Goal: Task Accomplishment & Management: Manage account settings

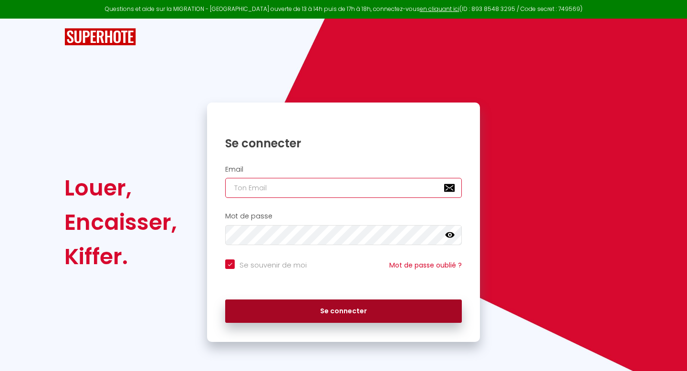
type input "[EMAIL_ADDRESS][DOMAIN_NAME]"
click at [278, 314] on button "Se connecter" at bounding box center [343, 312] width 237 height 24
checkbox input "true"
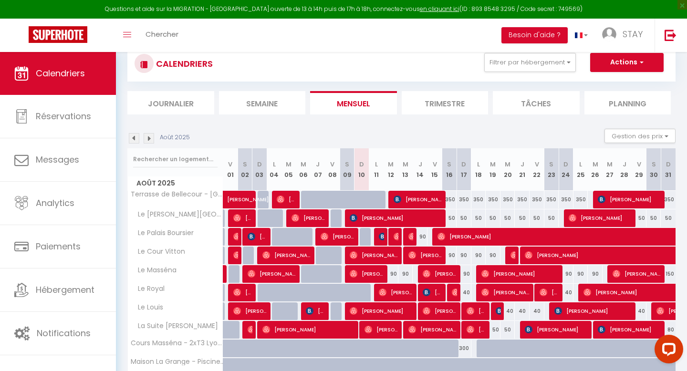
scroll to position [28, 0]
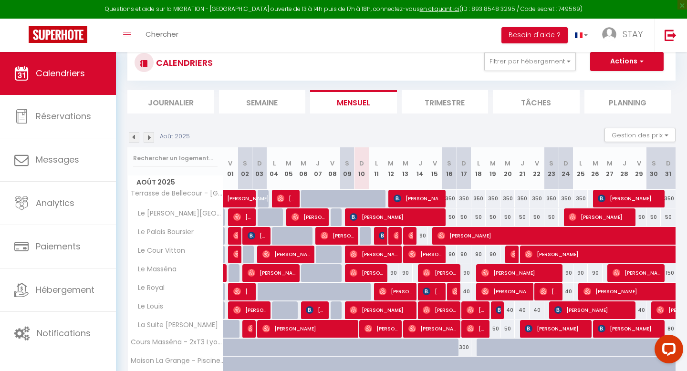
click at [613, 95] on li "Planning" at bounding box center [628, 101] width 87 height 23
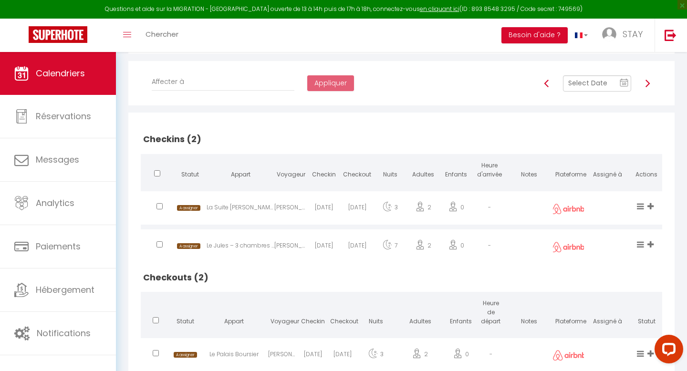
scroll to position [147, 0]
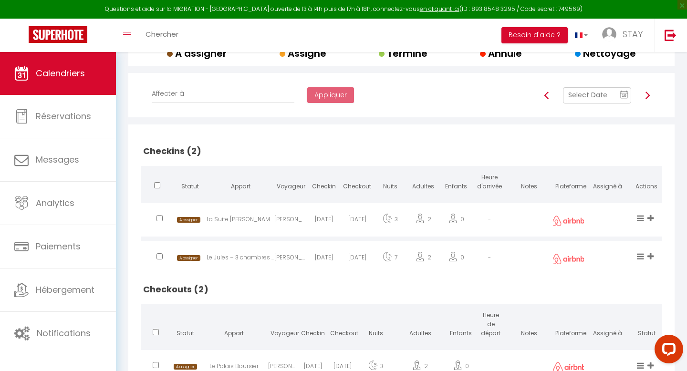
click at [648, 95] on img at bounding box center [648, 96] width 8 height 8
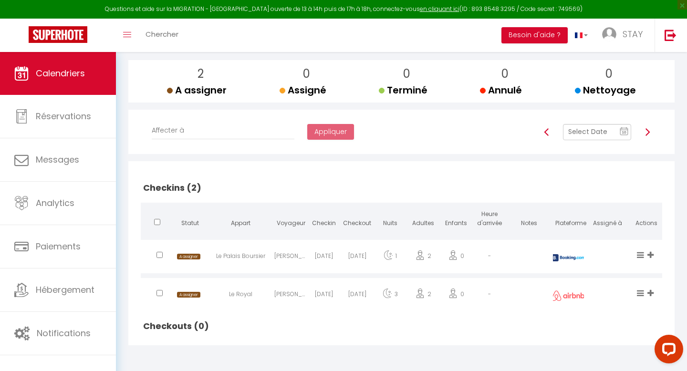
click at [548, 132] on img at bounding box center [547, 132] width 8 height 8
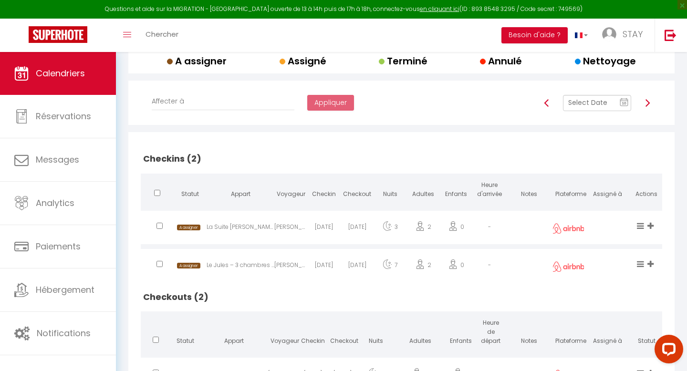
scroll to position [133, 0]
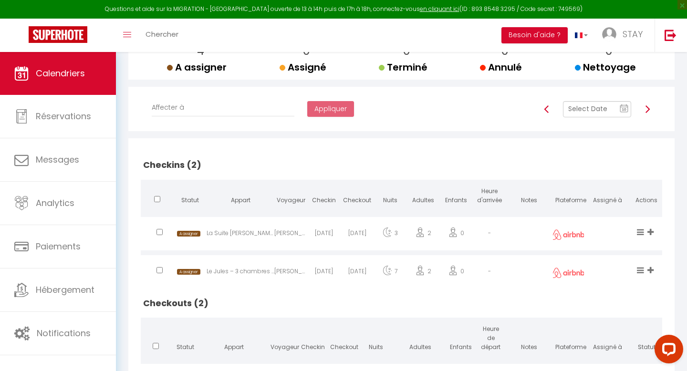
click at [645, 107] on img at bounding box center [648, 109] width 8 height 8
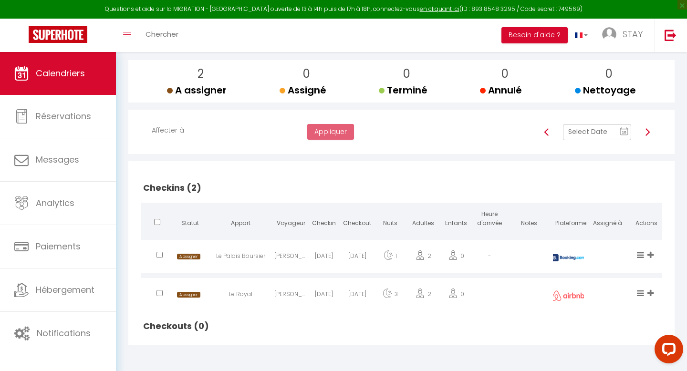
scroll to position [110, 0]
click at [650, 131] on img at bounding box center [648, 132] width 8 height 8
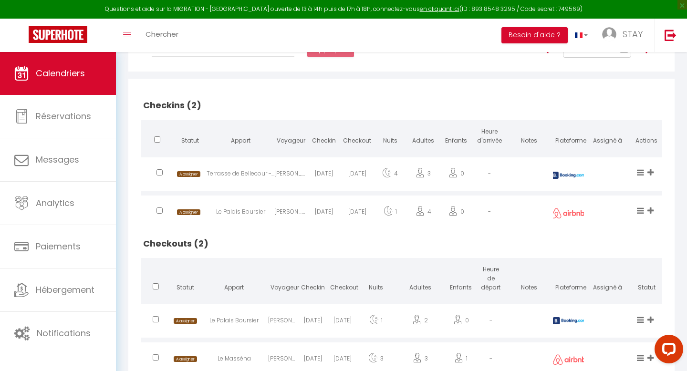
scroll to position [181, 0]
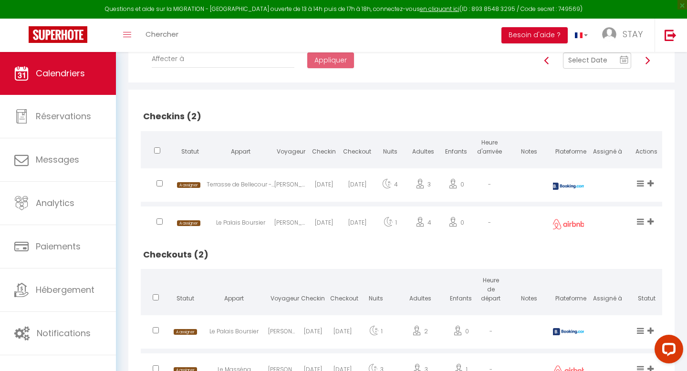
click at [648, 63] on img at bounding box center [648, 61] width 8 height 8
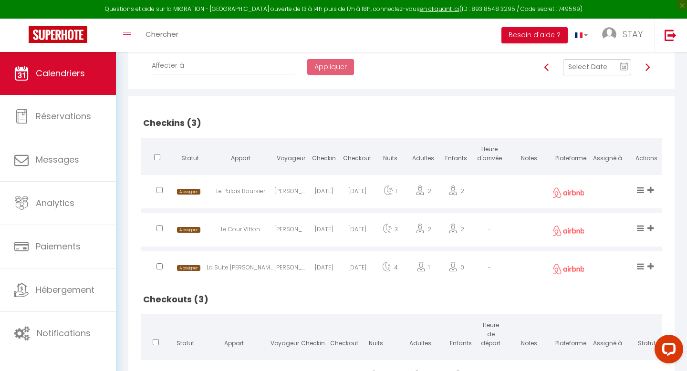
scroll to position [159, 0]
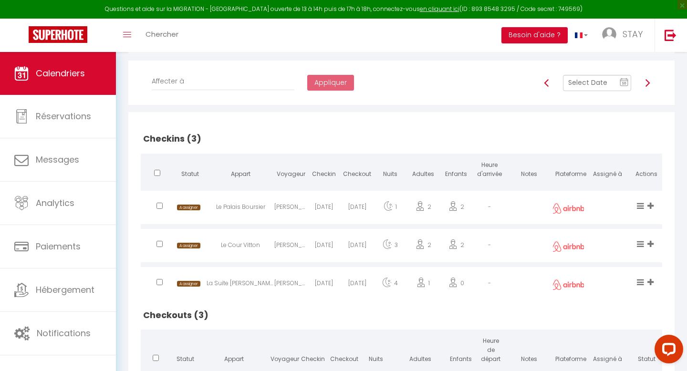
click at [647, 80] on img at bounding box center [648, 83] width 8 height 8
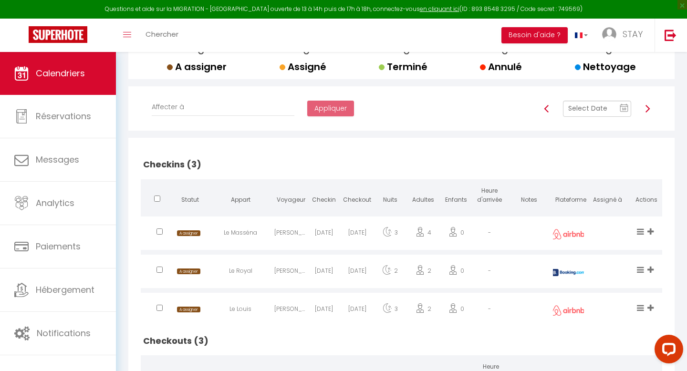
scroll to position [0, 0]
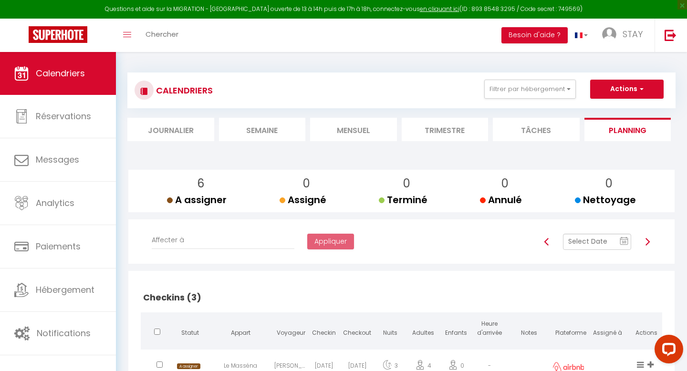
click at [648, 241] on img at bounding box center [648, 242] width 8 height 8
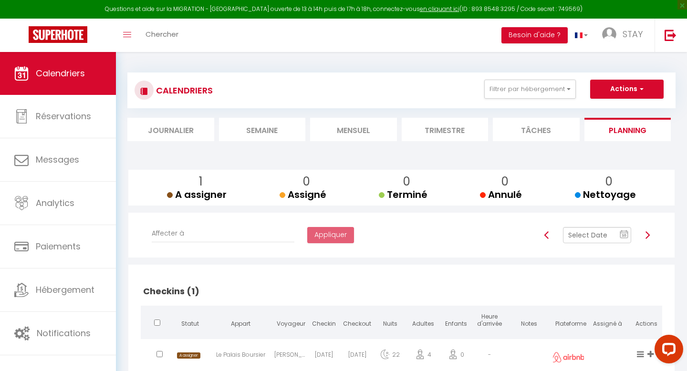
scroll to position [62, 0]
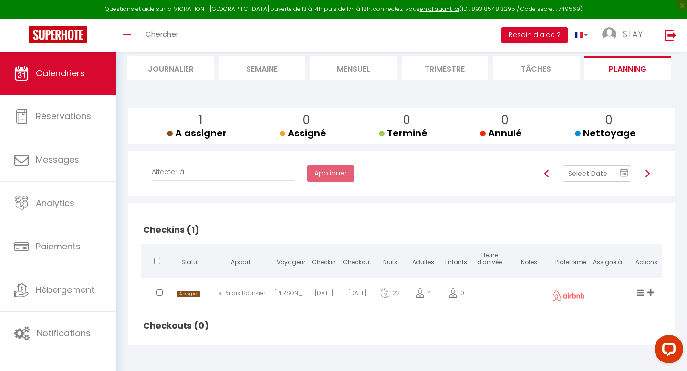
click at [648, 173] on img at bounding box center [648, 174] width 8 height 8
checkbox input "false"
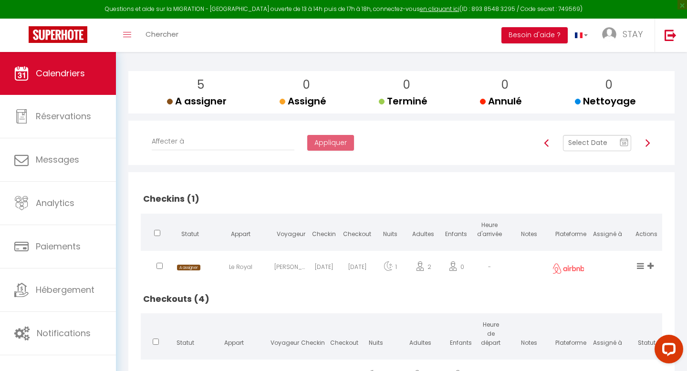
scroll to position [97, 0]
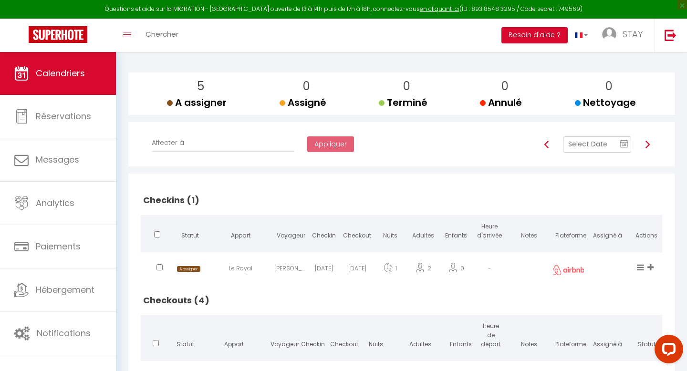
click at [647, 145] on img at bounding box center [648, 145] width 8 height 8
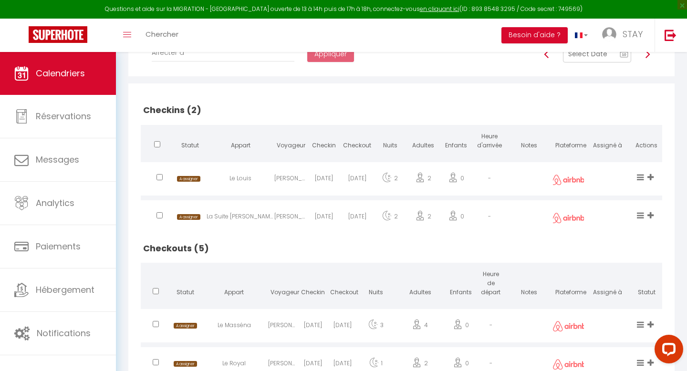
scroll to position [183, 0]
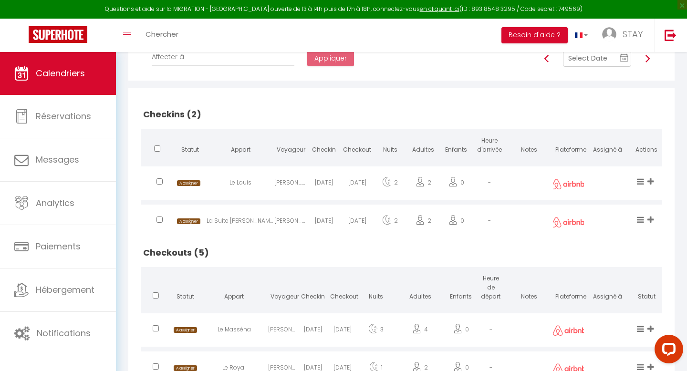
click at [649, 60] on img at bounding box center [648, 59] width 8 height 8
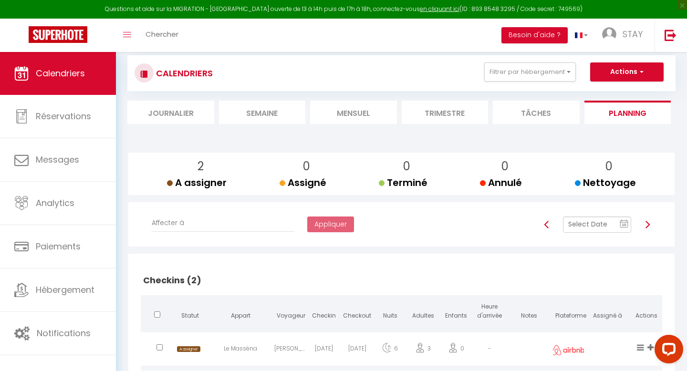
scroll to position [13, 0]
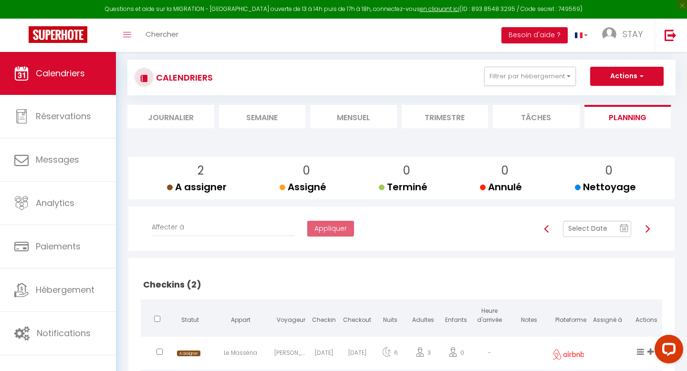
click at [336, 120] on li "Mensuel" at bounding box center [353, 116] width 87 height 23
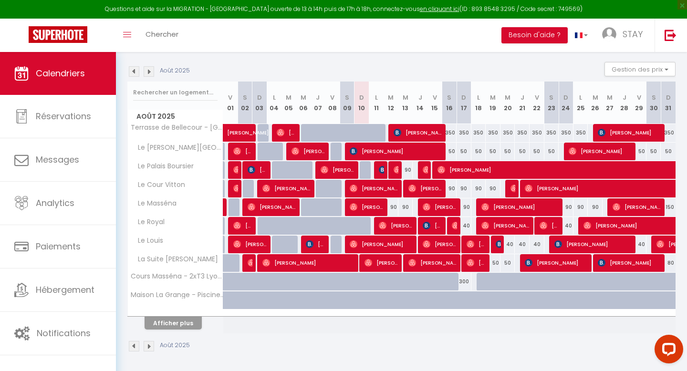
scroll to position [95, 0]
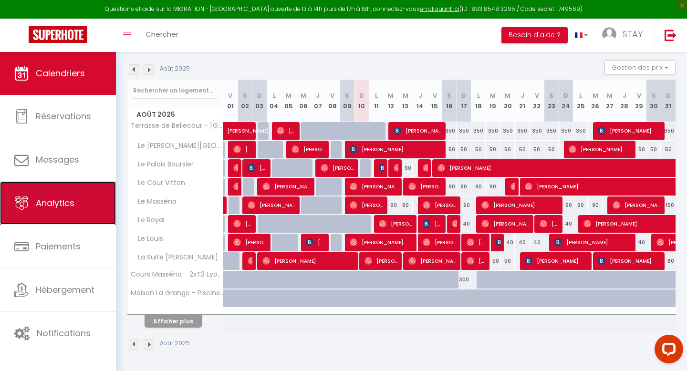
click at [72, 222] on link "Analytics" at bounding box center [58, 203] width 116 height 43
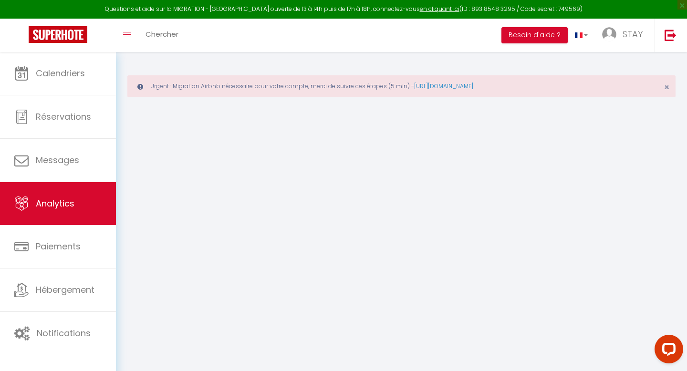
select select "2025"
select select "8"
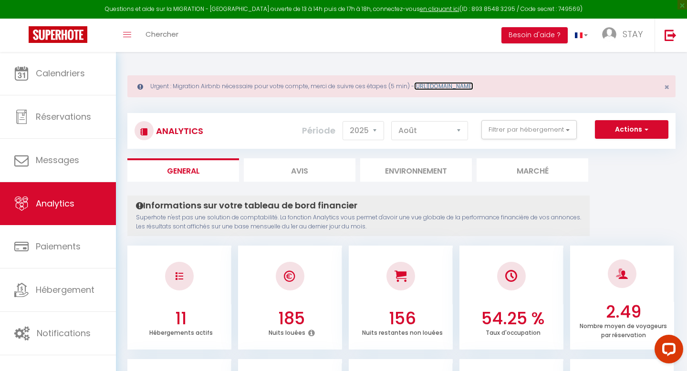
click at [432, 85] on link "[URL][DOMAIN_NAME]" at bounding box center [443, 86] width 59 height 8
click at [576, 131] on button "Filtrer par hébergement" at bounding box center [529, 129] width 95 height 19
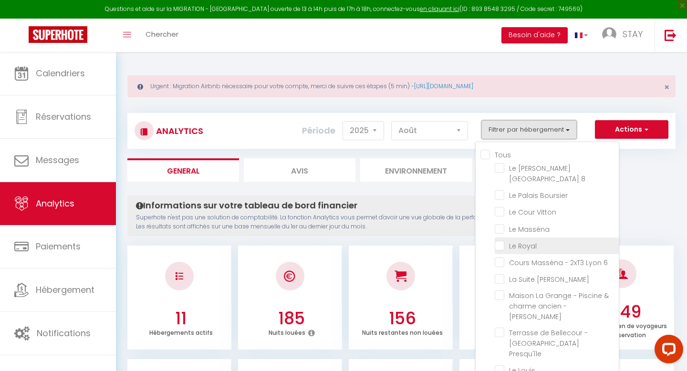
scroll to position [2, 0]
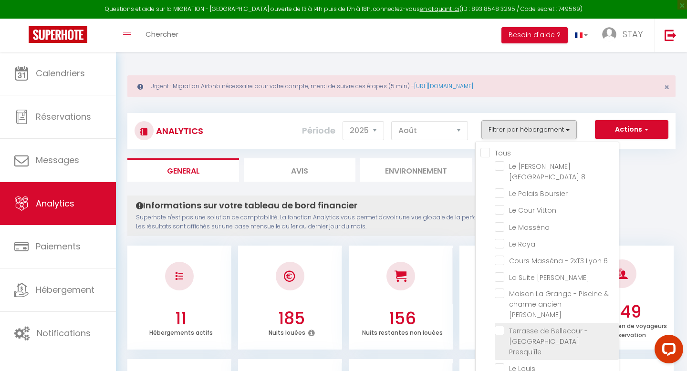
click at [509, 326] on Presqu\'île "checkbox" at bounding box center [557, 331] width 124 height 10
checkbox Presqu\'île "true"
checkbox 8 "false"
checkbox Boursier "false"
checkbox Vitton "false"
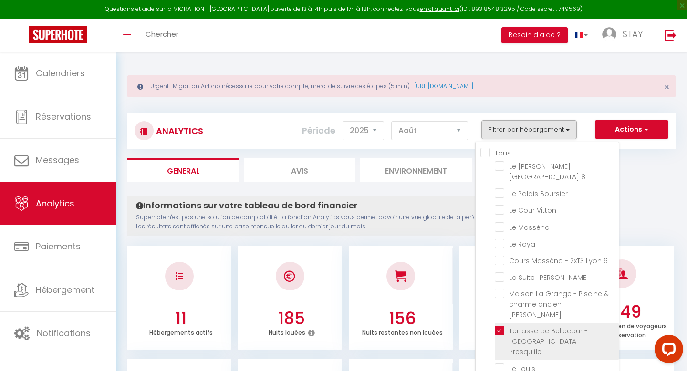
checkbox Masséna "false"
checkbox Royal "false"
checkbox 6 "false"
checkbox Brazier "false"
checkbox -Tassin "false"
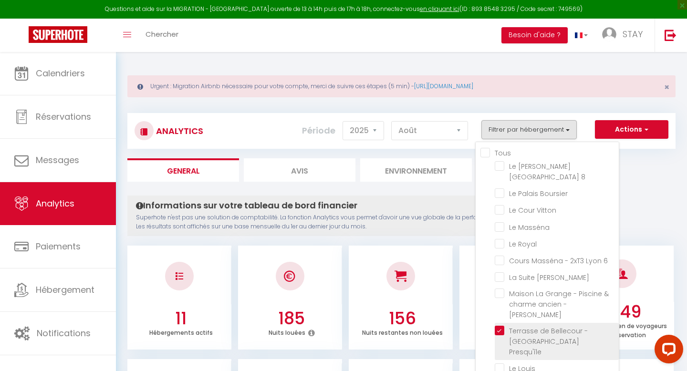
checkbox Louis "false"
checkbox Vénissieux "false"
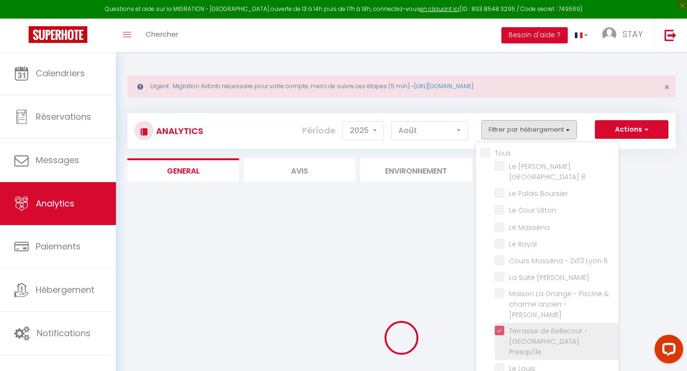
checkbox 8 "false"
checkbox Boursier "false"
checkbox Vitton "false"
checkbox Masséna "false"
checkbox Royal "false"
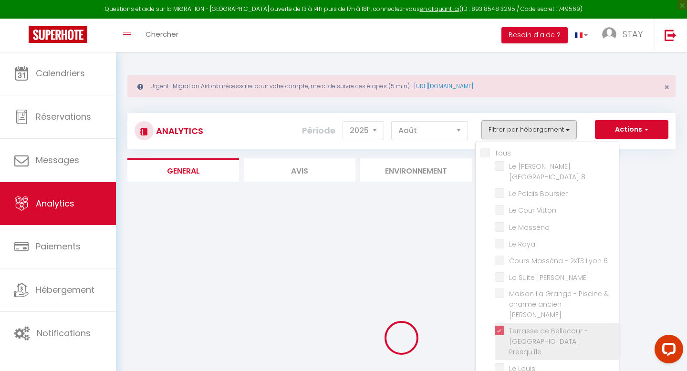
checkbox 6 "false"
checkbox Brazier "false"
checkbox -Tassin "false"
checkbox Louis "false"
checkbox Vénissieux "false"
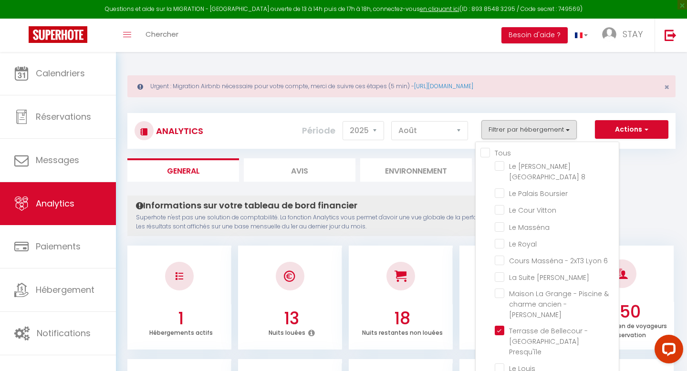
click at [428, 231] on div "Informations sur votre tableau de bord financier Superhote n'est pas une soluti…" at bounding box center [358, 216] width 462 height 41
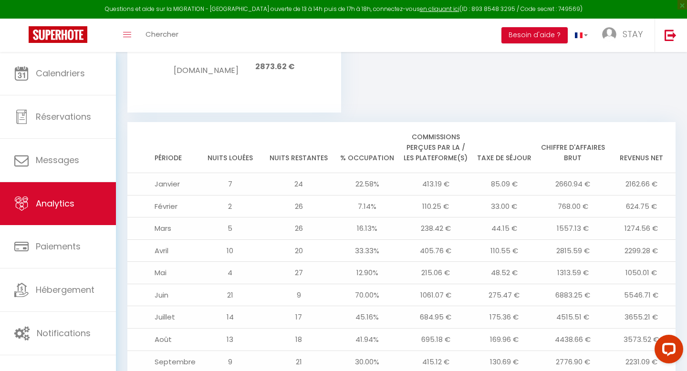
scroll to position [1095, 0]
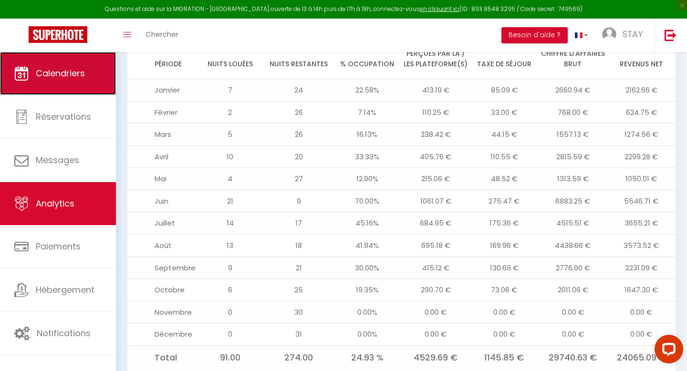
click at [52, 67] on span "Calendriers" at bounding box center [60, 73] width 49 height 12
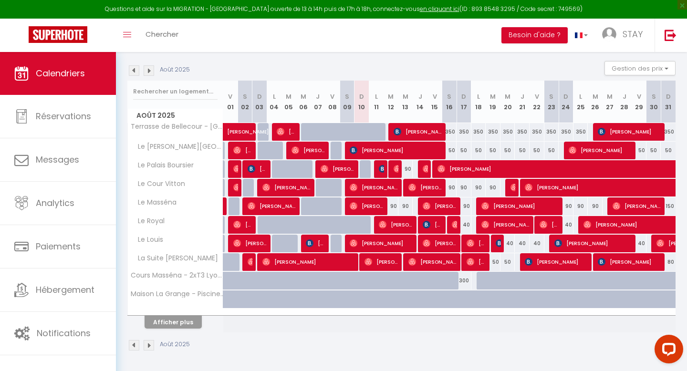
scroll to position [136, 0]
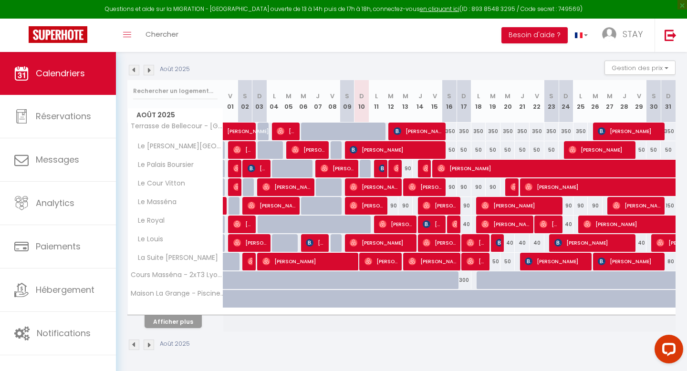
click at [151, 69] on img at bounding box center [149, 70] width 10 height 10
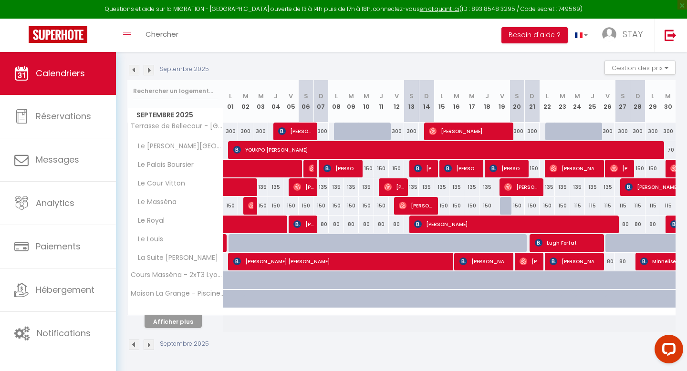
click at [151, 69] on img at bounding box center [149, 70] width 10 height 10
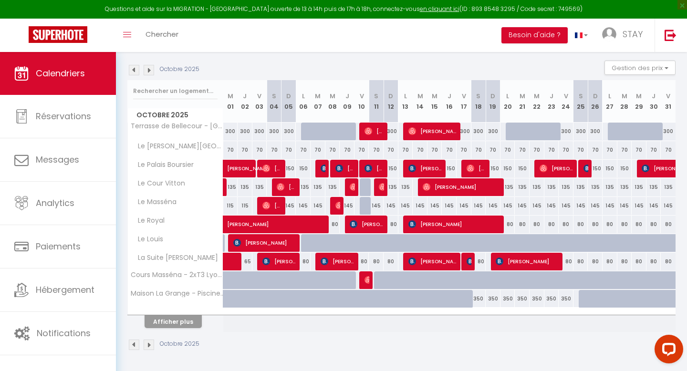
click at [151, 69] on img at bounding box center [149, 70] width 10 height 10
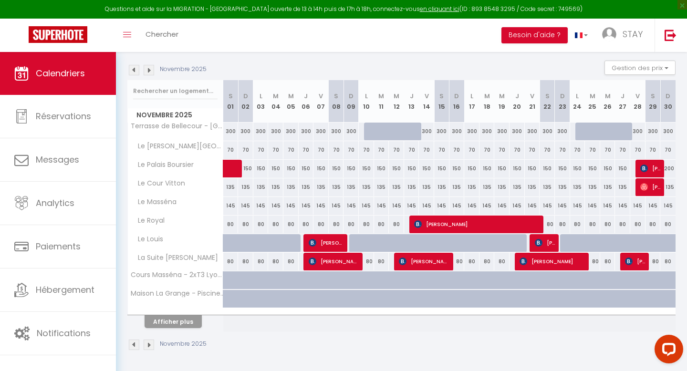
click at [151, 69] on img at bounding box center [149, 70] width 10 height 10
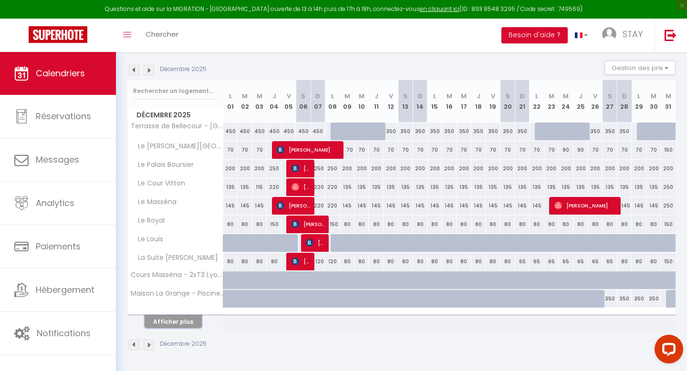
click at [192, 316] on button "Afficher plus" at bounding box center [173, 321] width 57 height 13
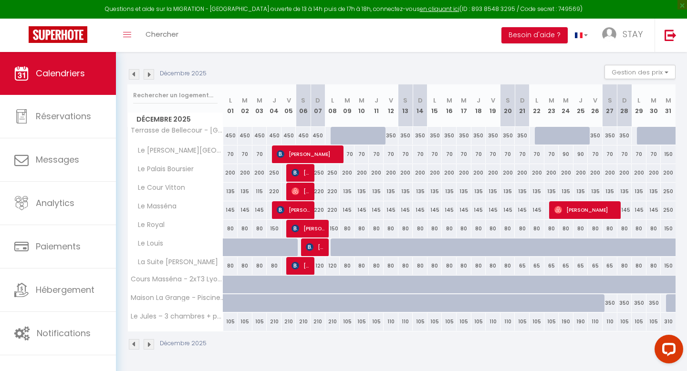
scroll to position [131, 0]
click at [137, 71] on img at bounding box center [134, 74] width 10 height 10
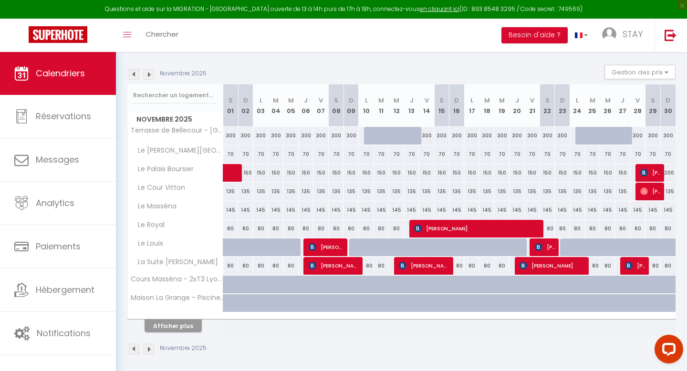
click at [137, 71] on img at bounding box center [134, 74] width 10 height 10
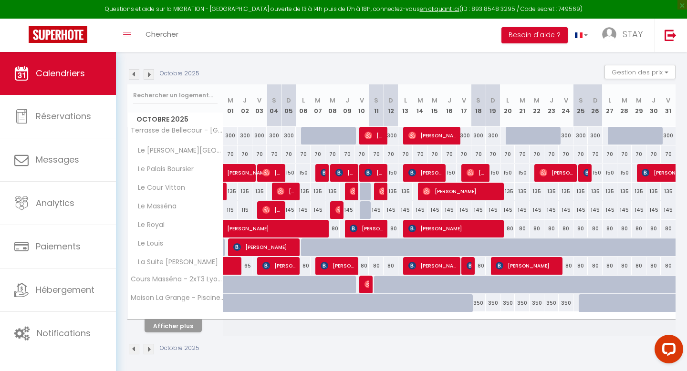
click at [137, 71] on img at bounding box center [134, 74] width 10 height 10
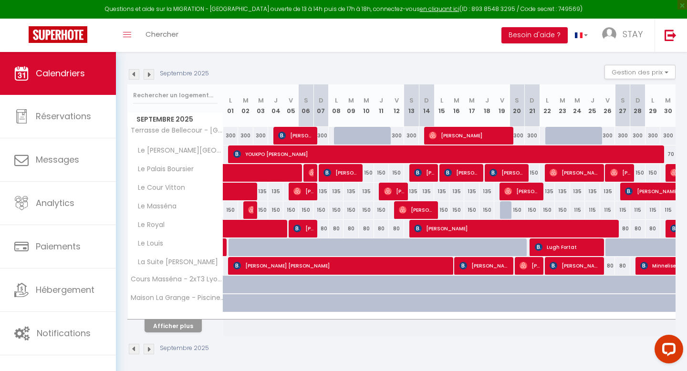
click at [137, 71] on img at bounding box center [134, 74] width 10 height 10
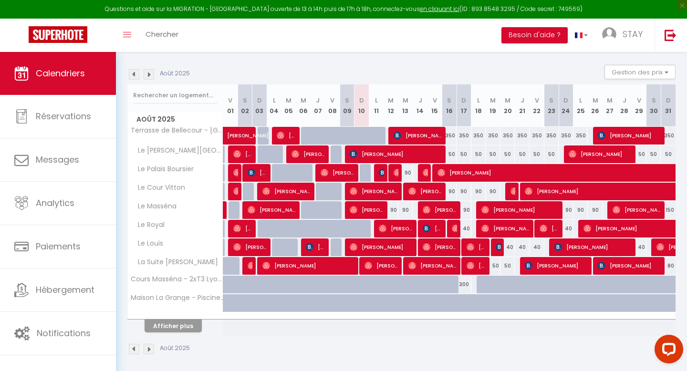
click at [147, 73] on img at bounding box center [149, 74] width 10 height 10
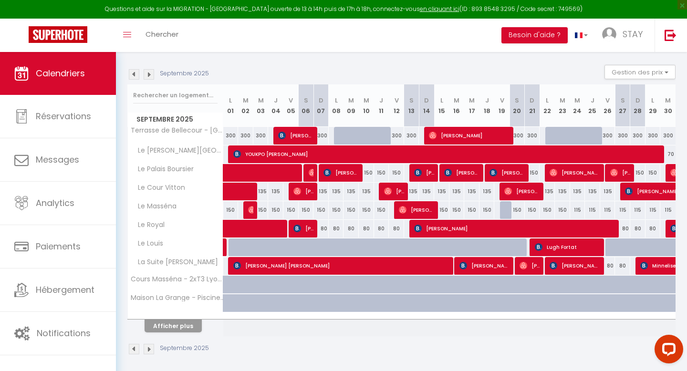
click at [133, 77] on img at bounding box center [134, 74] width 10 height 10
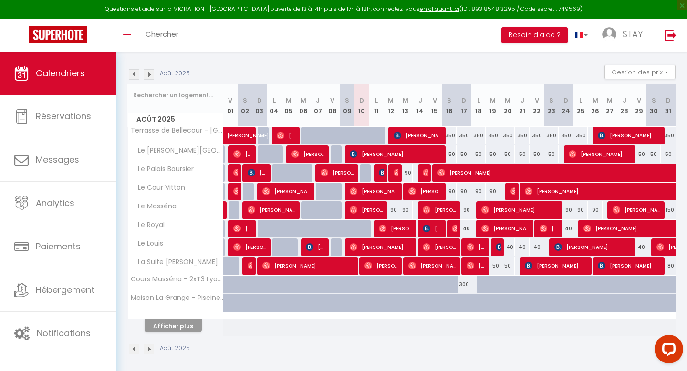
click at [153, 70] on img at bounding box center [149, 74] width 10 height 10
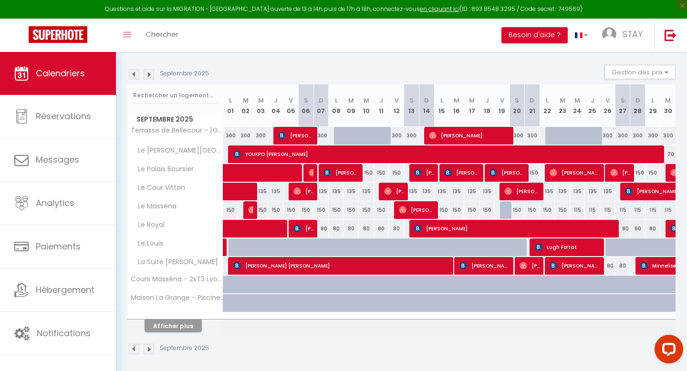
click at [153, 70] on img at bounding box center [149, 74] width 10 height 10
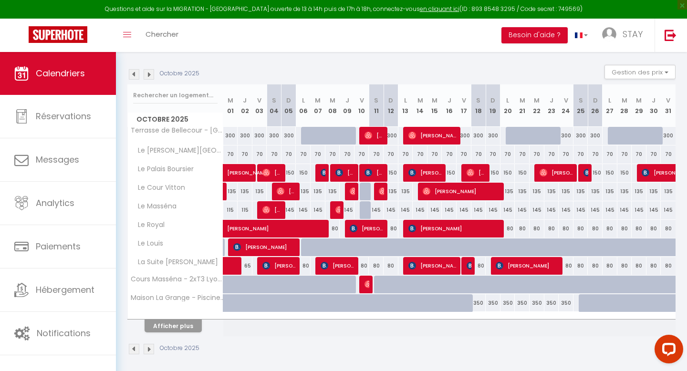
click at [153, 70] on img at bounding box center [149, 74] width 10 height 10
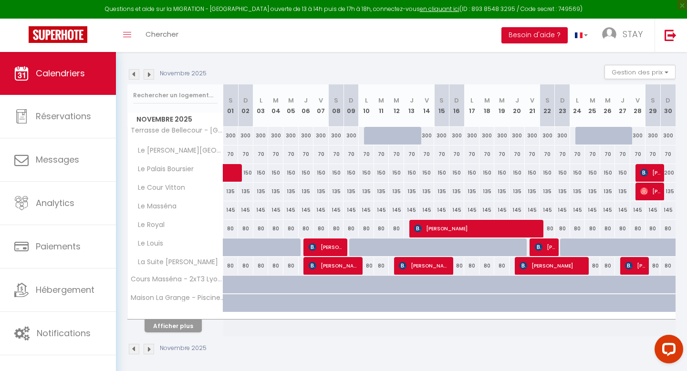
click at [134, 76] on img at bounding box center [134, 74] width 10 height 10
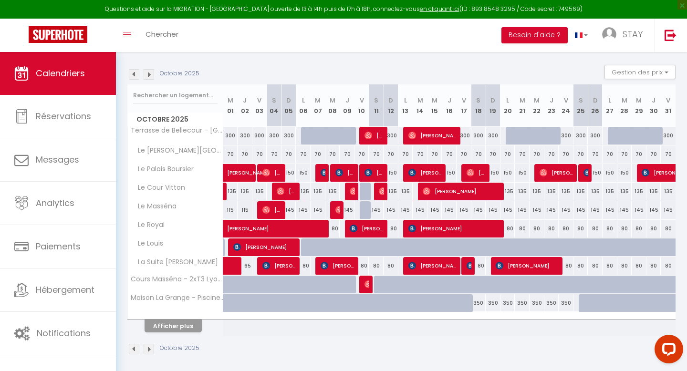
click at [133, 77] on img at bounding box center [134, 74] width 10 height 10
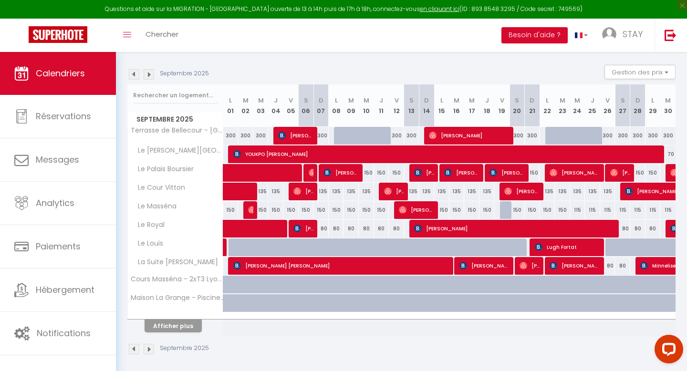
click at [153, 75] on img at bounding box center [149, 74] width 10 height 10
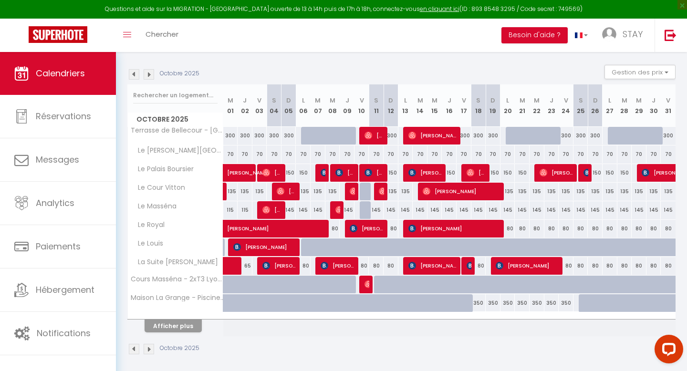
click at [147, 73] on img at bounding box center [149, 74] width 10 height 10
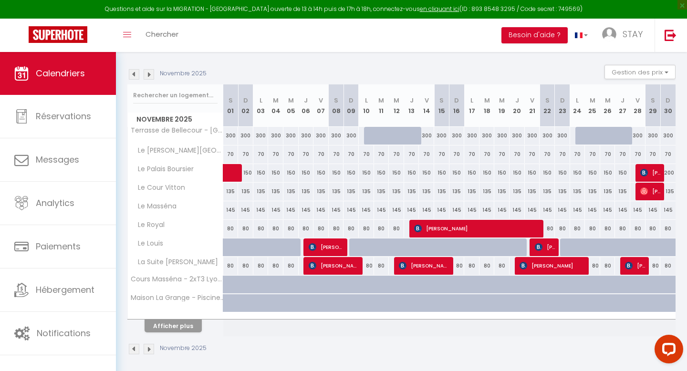
click at [468, 137] on div "300" at bounding box center [471, 136] width 15 height 18
type input "300"
select select "1"
type input "Lun 17 Novembre 2025"
type input "[DATE] Novembre 2025"
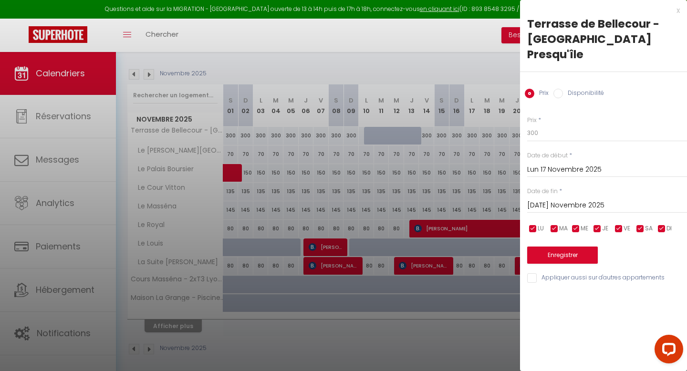
click at [564, 89] on label "Disponibilité" at bounding box center [583, 94] width 41 height 10
click at [563, 89] on input "Disponibilité" at bounding box center [559, 94] width 10 height 10
radio input "true"
radio input "false"
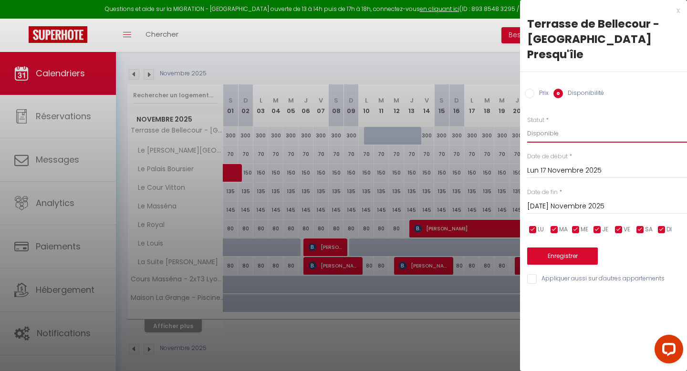
click at [546, 125] on select "Disponible Indisponible" at bounding box center [607, 134] width 160 height 18
select select "0"
click at [549, 248] on button "Enregistrer" at bounding box center [562, 256] width 71 height 17
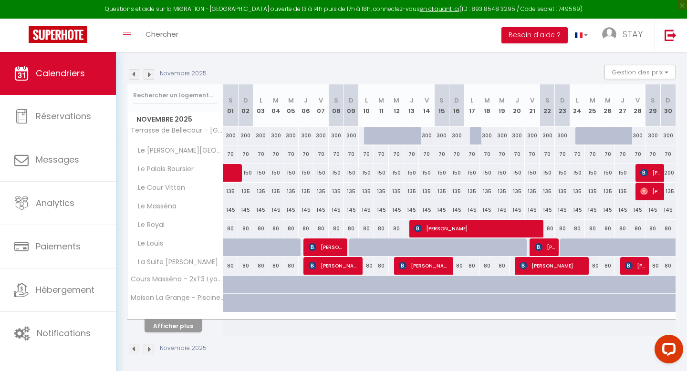
click at [151, 71] on img at bounding box center [149, 74] width 10 height 10
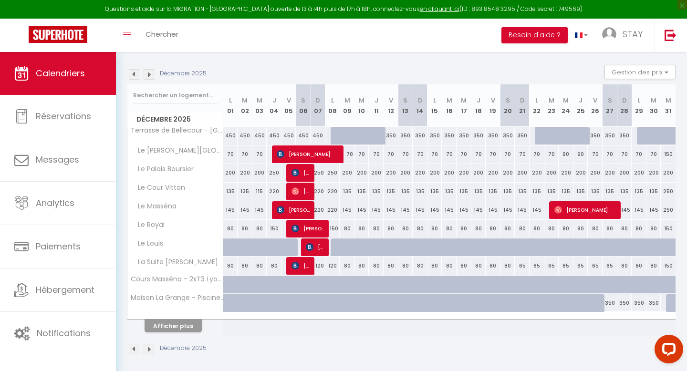
click at [433, 136] on div "350" at bounding box center [435, 136] width 15 height 18
select select "1"
type input "Lun 15 Décembre 2025"
type input "[DATE] Décembre 2025"
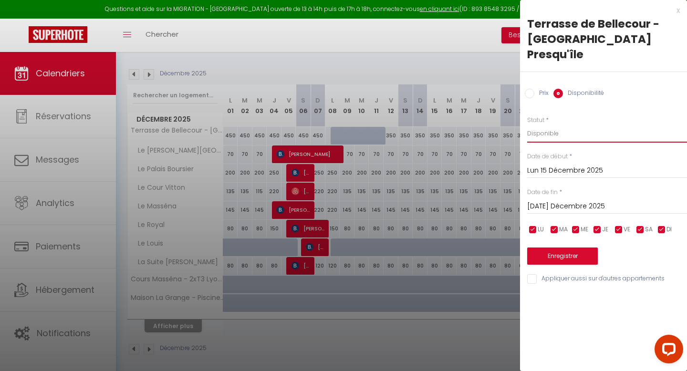
click at [555, 125] on select "Disponible Indisponible" at bounding box center [607, 134] width 160 height 18
select select "0"
click at [555, 248] on button "Enregistrer" at bounding box center [562, 256] width 71 height 17
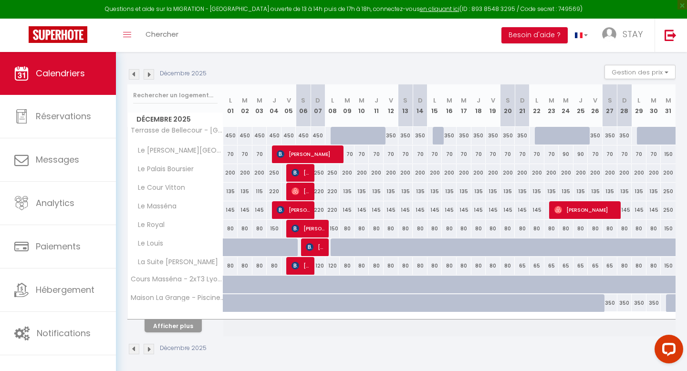
click at [640, 134] on div at bounding box center [644, 136] width 15 height 18
select select "1"
type input "Lun 29 Décembre 2025"
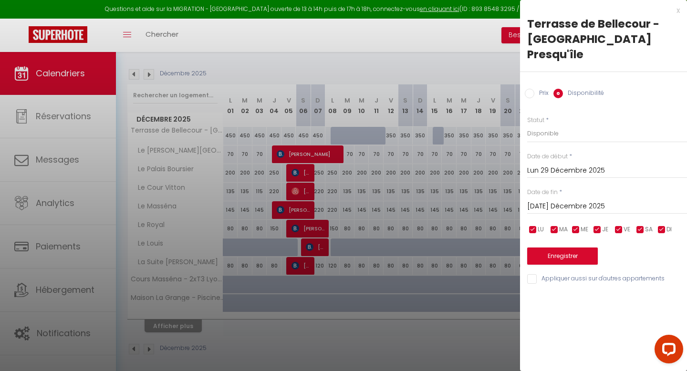
click at [586, 200] on input "[DATE] Décembre 2025" at bounding box center [607, 206] width 160 height 12
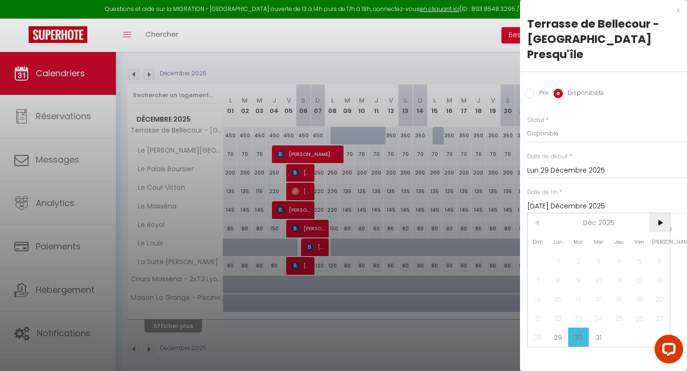
click at [661, 213] on span ">" at bounding box center [660, 222] width 21 height 19
click at [535, 271] on span "4" at bounding box center [538, 280] width 21 height 19
type input "Dim 04 Janvier 2026"
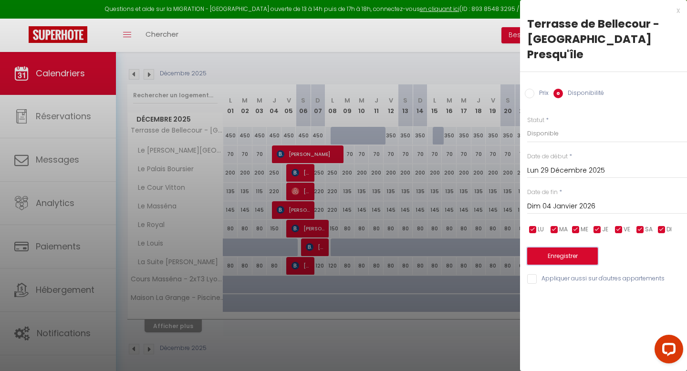
click at [558, 248] on button "Enregistrer" at bounding box center [562, 256] width 71 height 17
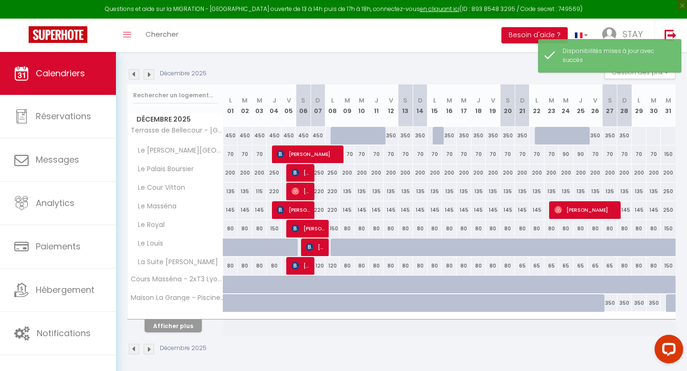
click at [151, 74] on img at bounding box center [149, 74] width 10 height 10
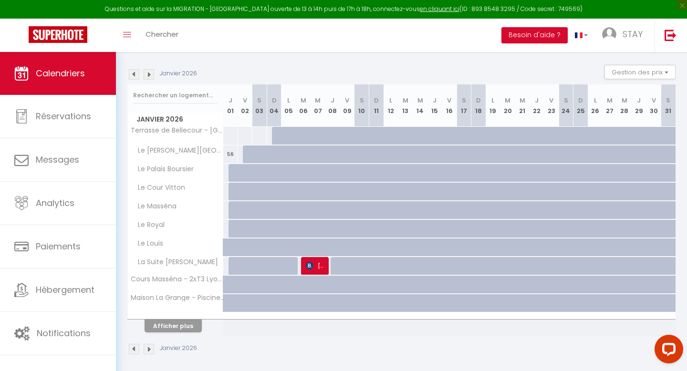
click at [273, 135] on div at bounding box center [279, 136] width 15 height 18
select select "1"
type input "Dim 04 Janvier 2026"
type input "Lun 05 Janvier 2026"
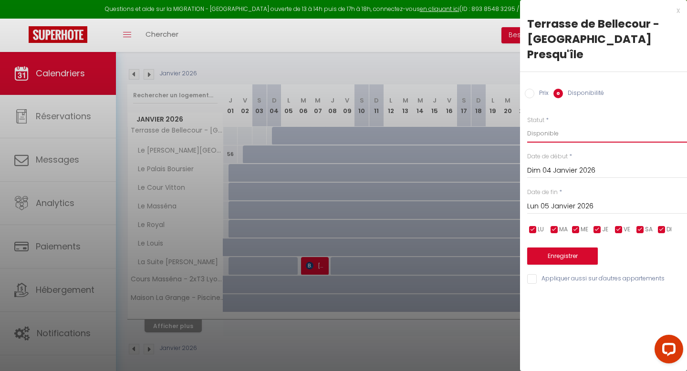
click at [544, 125] on select "Disponible Indisponible" at bounding box center [607, 134] width 160 height 18
click at [559, 248] on button "Enregistrer" at bounding box center [562, 256] width 71 height 17
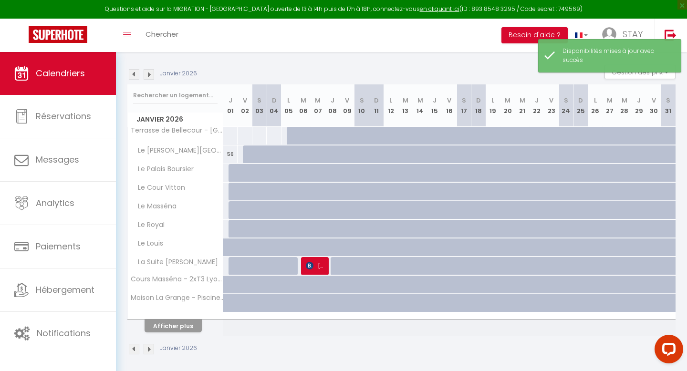
click at [134, 75] on img at bounding box center [134, 74] width 10 height 10
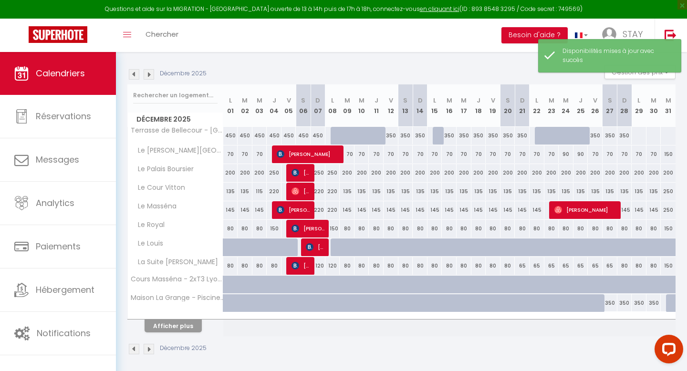
click at [666, 137] on div at bounding box center [668, 136] width 15 height 18
select select "1"
type input "Mer 31 Décembre 2025"
type input "Jeu 01 Janvier 2026"
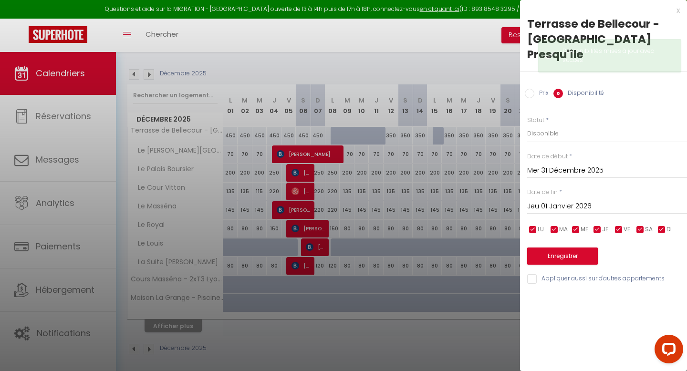
click at [534, 89] on input "Prix" at bounding box center [530, 94] width 10 height 10
radio input "true"
radio input "false"
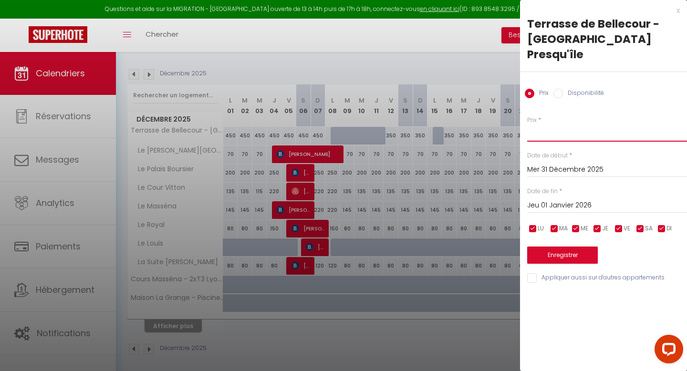
click at [543, 125] on input "Prix" at bounding box center [607, 133] width 160 height 17
type input "550"
click at [562, 247] on button "Enregistrer" at bounding box center [562, 255] width 71 height 17
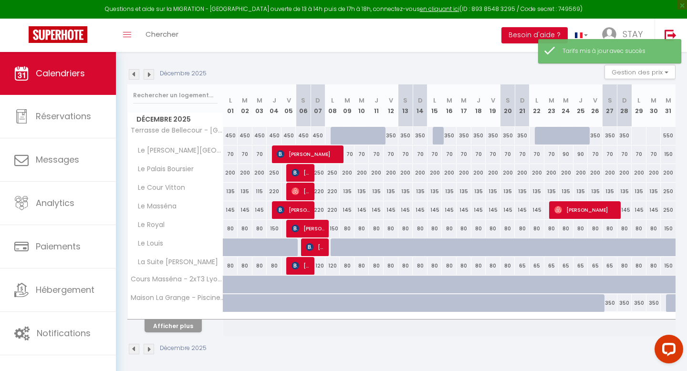
click at [636, 135] on div at bounding box center [638, 136] width 15 height 18
type input "Lun 29 Décembre 2025"
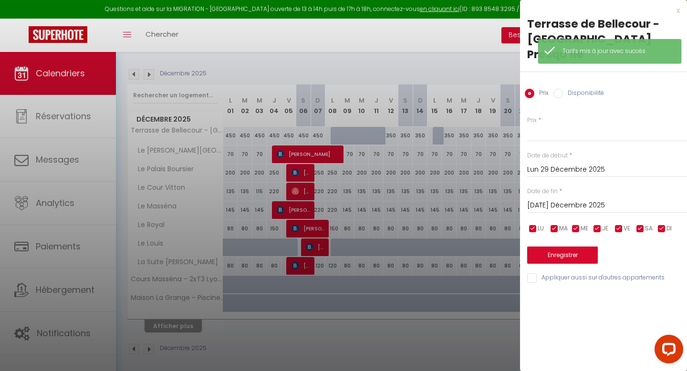
click at [574, 199] on input "[DATE] Décembre 2025" at bounding box center [607, 205] width 160 height 12
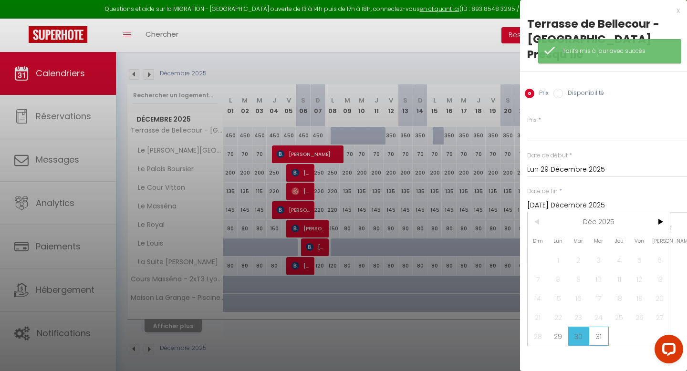
click at [598, 327] on span "31" at bounding box center [599, 336] width 21 height 19
type input "Mer 31 Décembre 2025"
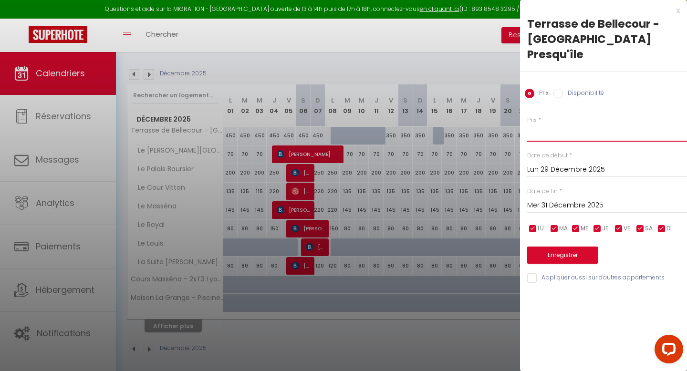
click at [544, 125] on input "Prix" at bounding box center [607, 133] width 160 height 17
type input "300"
click at [534, 247] on button "Enregistrer" at bounding box center [562, 255] width 71 height 17
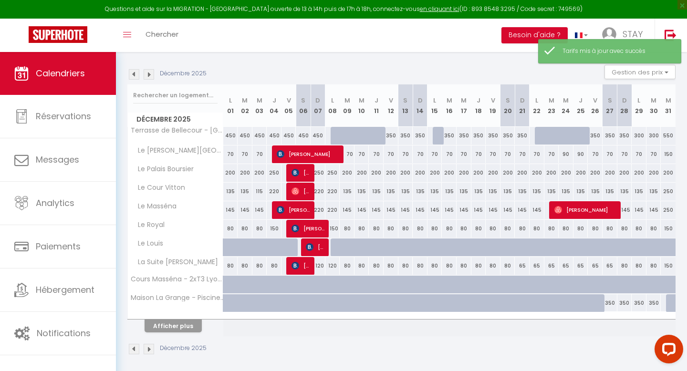
click at [639, 137] on div "300" at bounding box center [639, 136] width 15 height 18
type input "300"
type input "Lun 29 Décembre 2025"
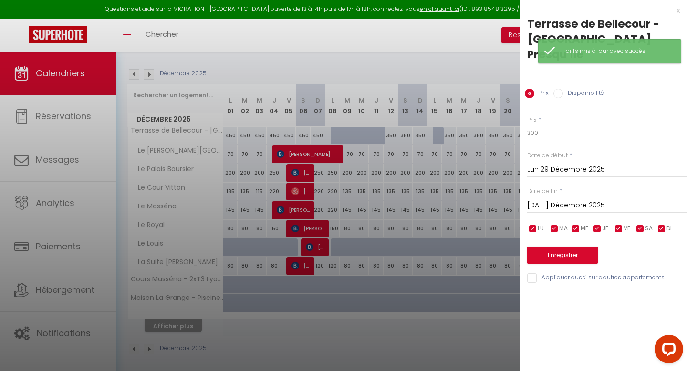
click at [585, 199] on input "[DATE] Décembre 2025" at bounding box center [607, 205] width 160 height 12
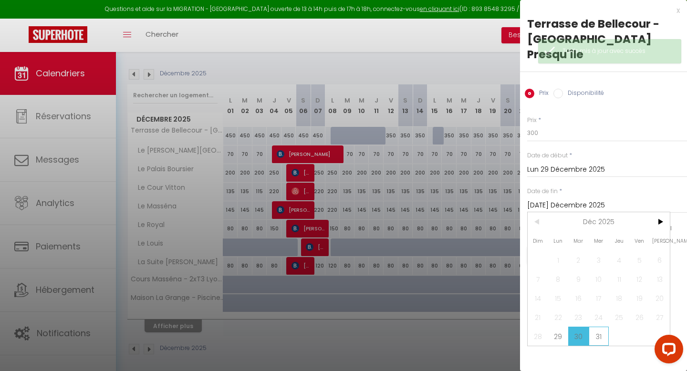
click at [597, 327] on span "31" at bounding box center [599, 336] width 21 height 19
type input "Mer 31 Décembre 2025"
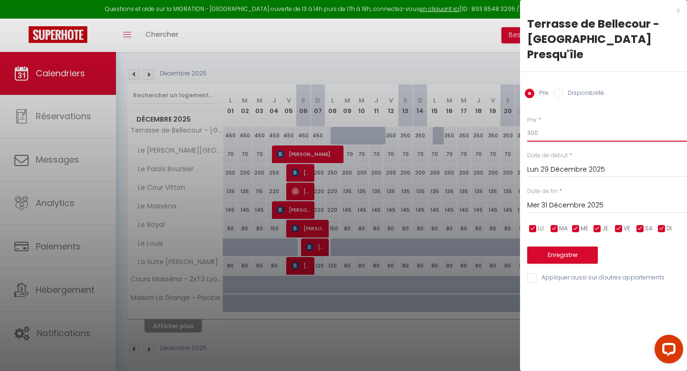
click at [551, 125] on input "300" at bounding box center [607, 133] width 160 height 17
type input "350"
click at [541, 235] on div "Enregistrer" at bounding box center [607, 249] width 160 height 29
click at [542, 247] on button "Enregistrer" at bounding box center [562, 255] width 71 height 17
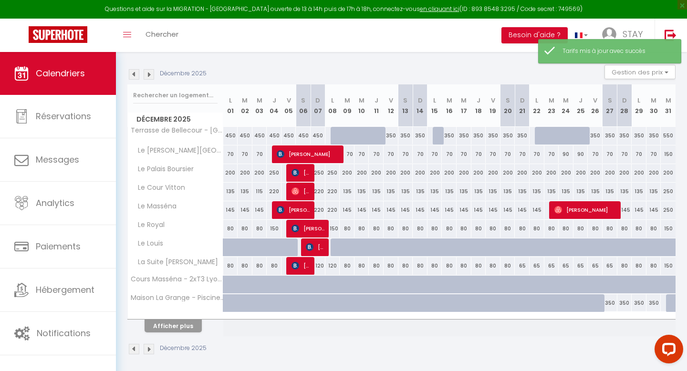
click at [148, 75] on img at bounding box center [149, 74] width 10 height 10
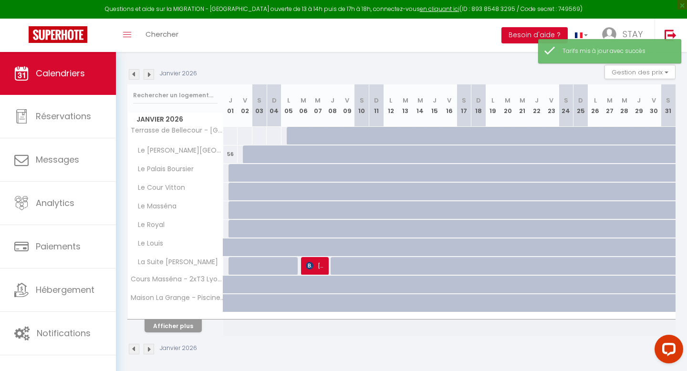
click at [232, 137] on div at bounding box center [230, 136] width 15 height 18
type input "Jeu 01 Janvier 2026"
type input "Ven 02 Janvier 2026"
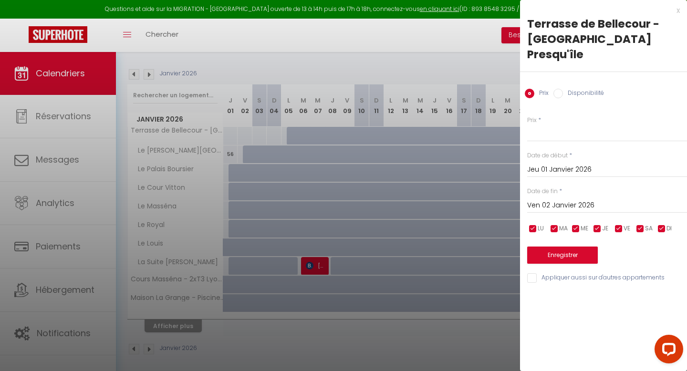
click at [554, 127] on div "Prix * Statut * Disponible Indisponible Date de début * Jeu 01 Janvier 2026 < […" at bounding box center [603, 194] width 167 height 180
click at [556, 125] on input "Prix" at bounding box center [607, 133] width 160 height 17
type input "2"
type input "350"
click at [565, 199] on input "Ven 02 Janvier 2026" at bounding box center [607, 205] width 160 height 12
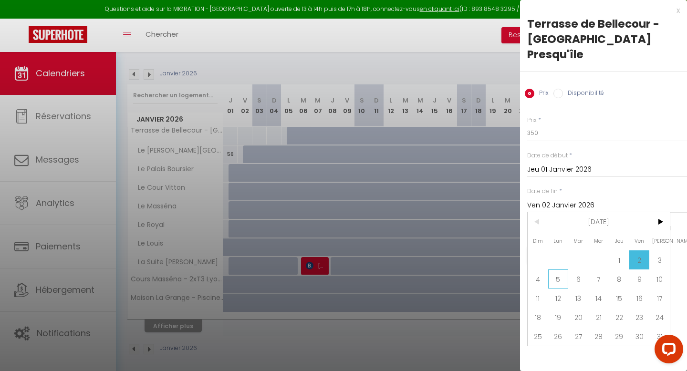
click at [563, 270] on span "5" at bounding box center [558, 279] width 21 height 19
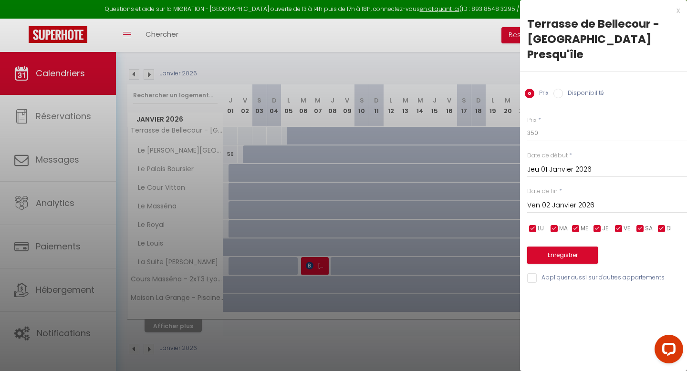
type input "Lun 05 Janvier 2026"
click at [552, 247] on button "Enregistrer" at bounding box center [562, 255] width 71 height 17
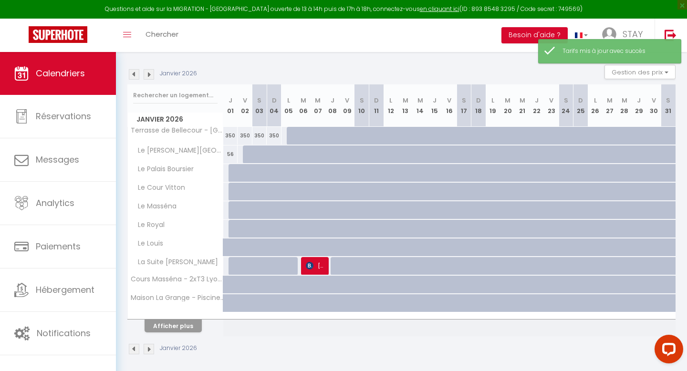
click at [129, 70] on img at bounding box center [134, 74] width 10 height 10
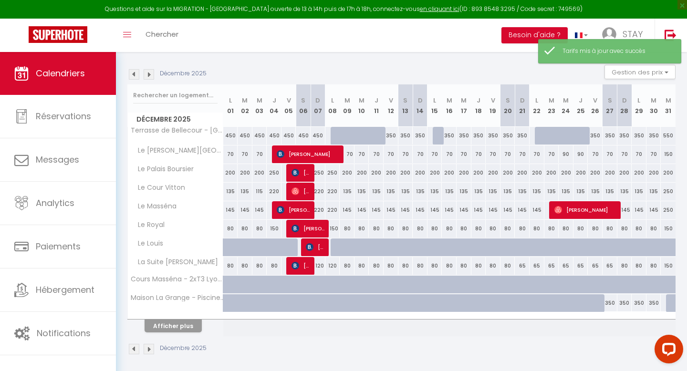
click at [134, 77] on img at bounding box center [134, 74] width 10 height 10
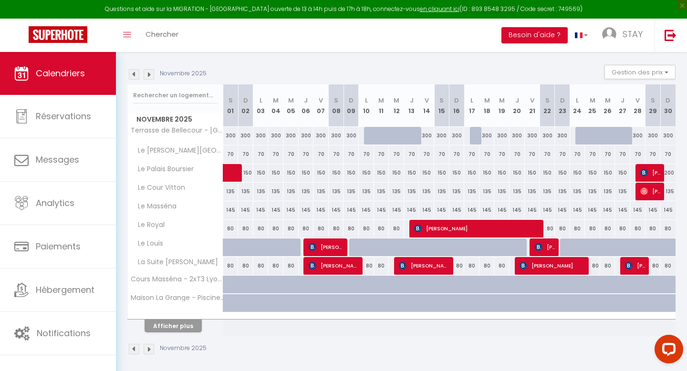
click at [129, 73] on img at bounding box center [134, 74] width 10 height 10
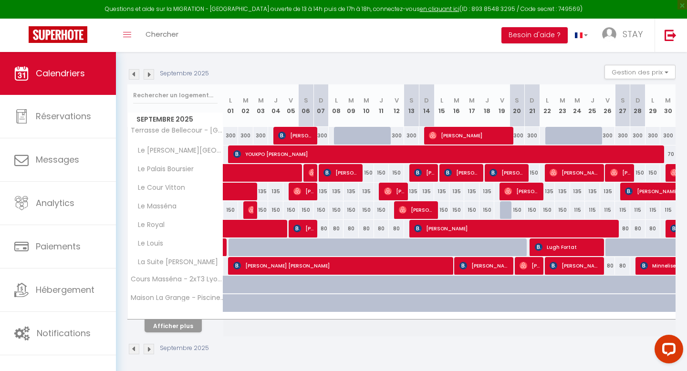
click at [129, 73] on img at bounding box center [134, 74] width 10 height 10
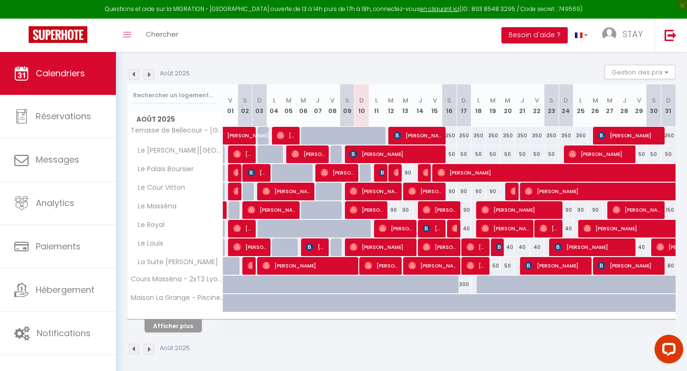
click at [147, 72] on img at bounding box center [149, 74] width 10 height 10
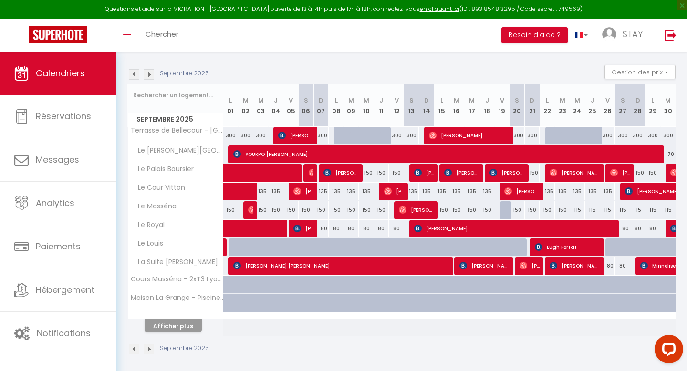
click at [147, 72] on img at bounding box center [149, 74] width 10 height 10
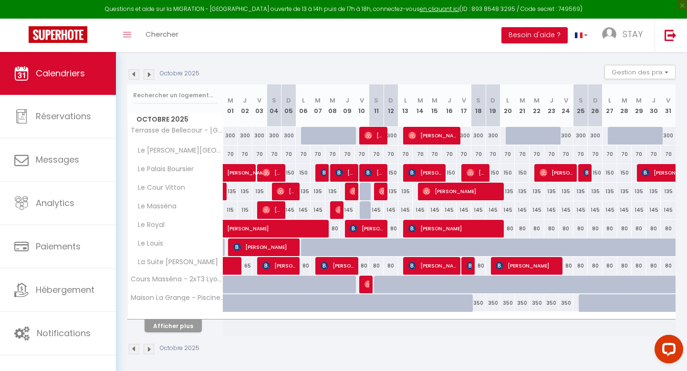
click at [147, 72] on img at bounding box center [149, 74] width 10 height 10
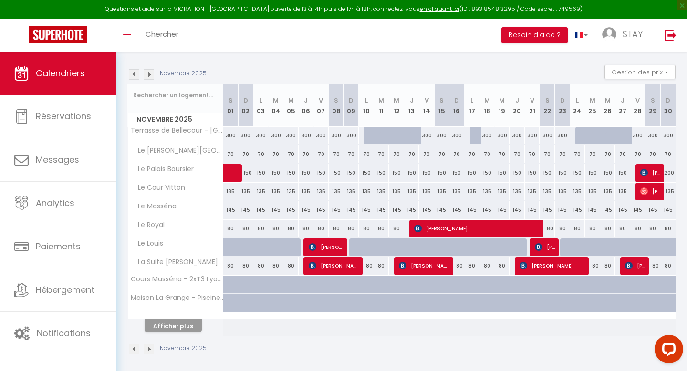
click at [147, 72] on img at bounding box center [149, 74] width 10 height 10
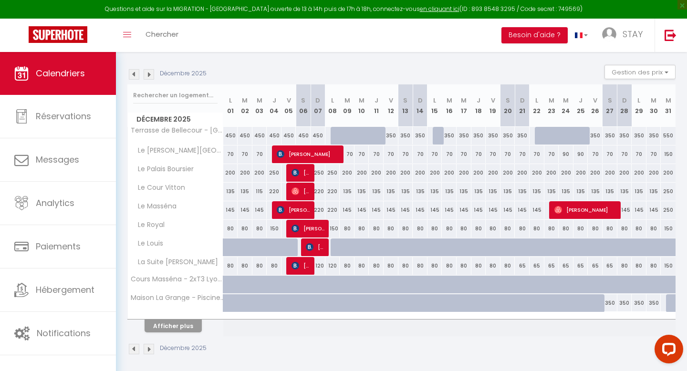
click at [131, 73] on img at bounding box center [134, 74] width 10 height 10
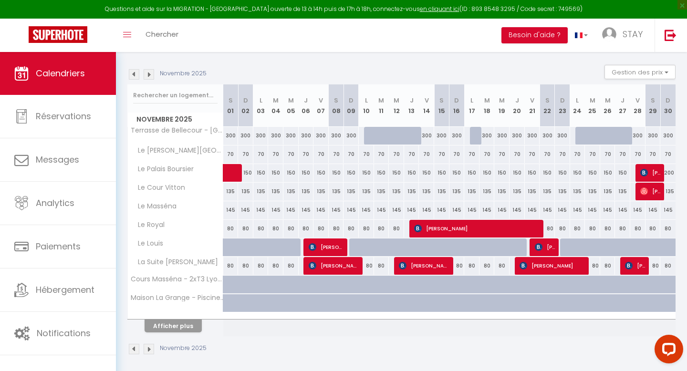
click at [131, 73] on img at bounding box center [134, 74] width 10 height 10
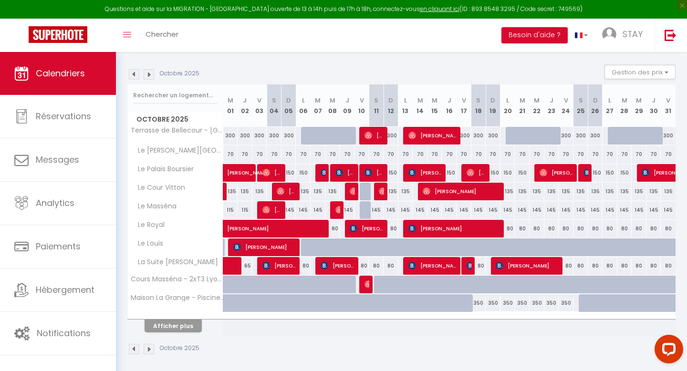
click at [131, 73] on img at bounding box center [134, 74] width 10 height 10
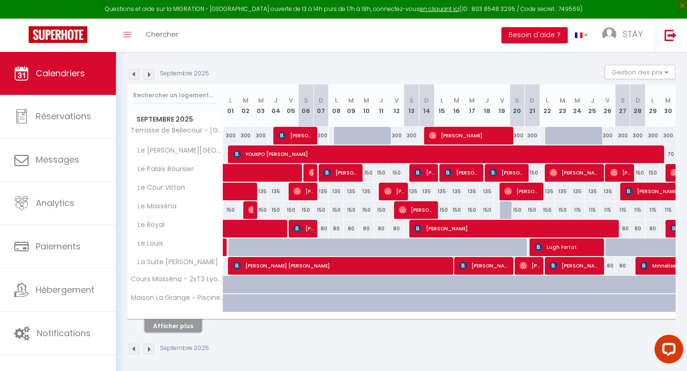
click at [187, 327] on button "Afficher plus" at bounding box center [173, 326] width 57 height 13
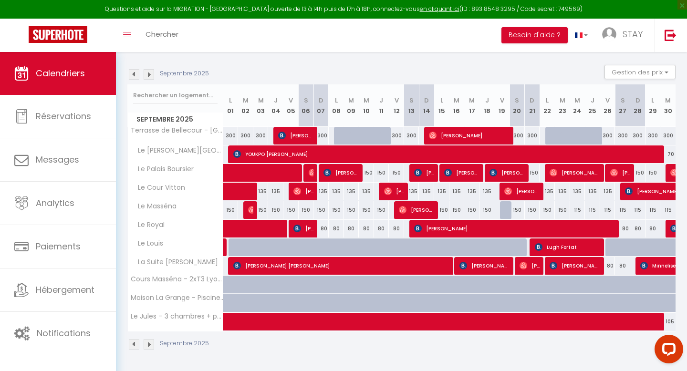
click at [131, 73] on img at bounding box center [134, 74] width 10 height 10
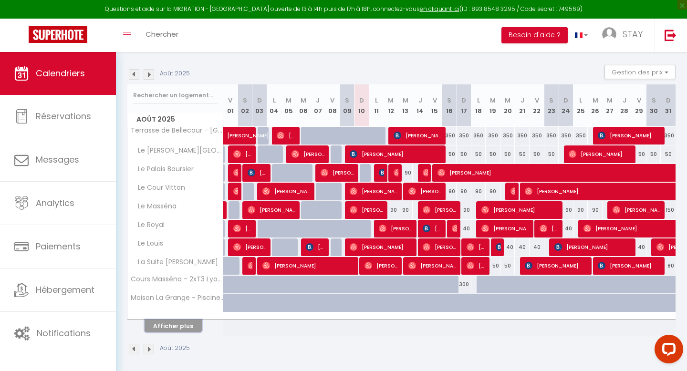
click at [184, 320] on button "Afficher plus" at bounding box center [173, 326] width 57 height 13
